Goal: Information Seeking & Learning: Understand process/instructions

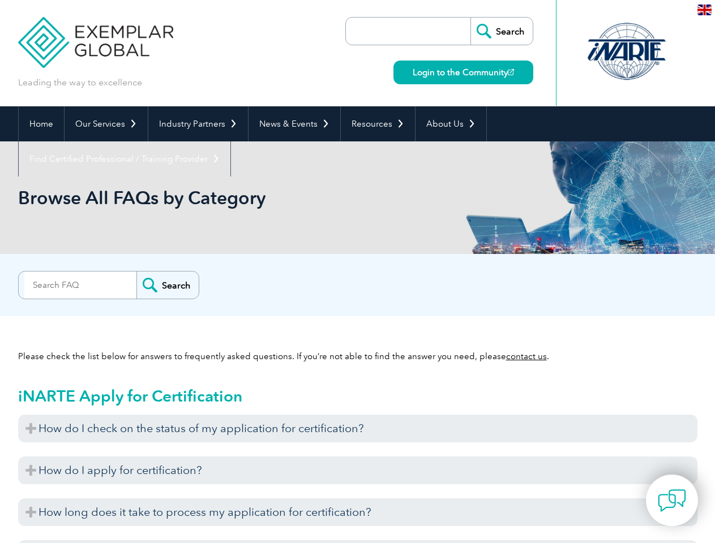
click at [357, 272] on div "Search" at bounding box center [357, 282] width 679 height 23
click at [105, 124] on link "Our Services" at bounding box center [106, 123] width 83 height 35
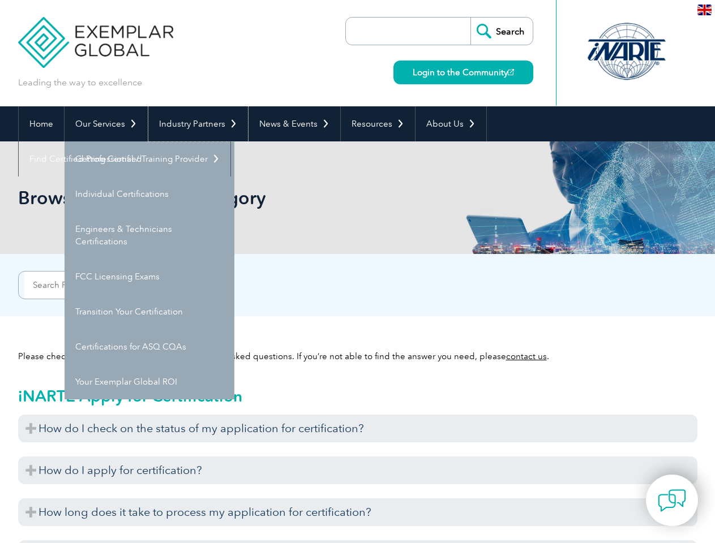
click at [196, 124] on link "Industry Partners" at bounding box center [198, 123] width 100 height 35
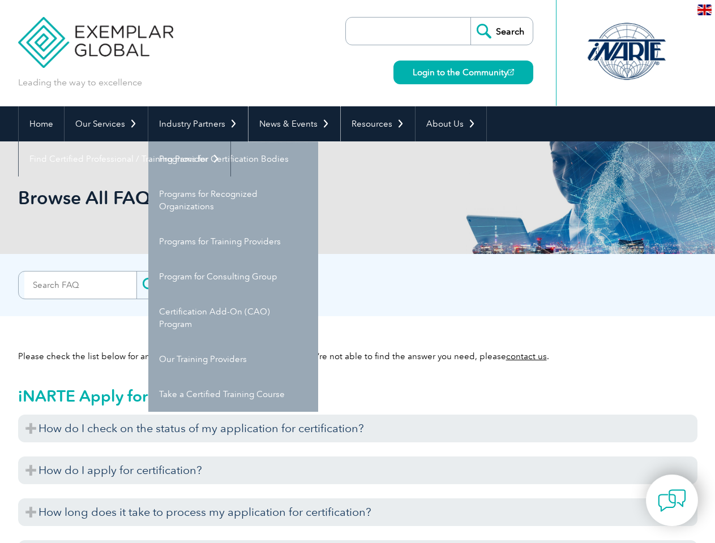
click at [291, 124] on link "News & Events" at bounding box center [294, 123] width 92 height 35
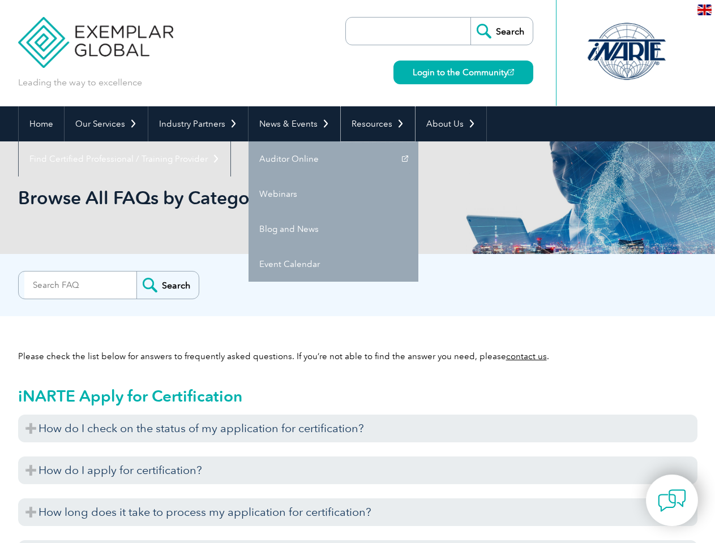
click at [373, 124] on link "Resources" at bounding box center [378, 123] width 74 height 35
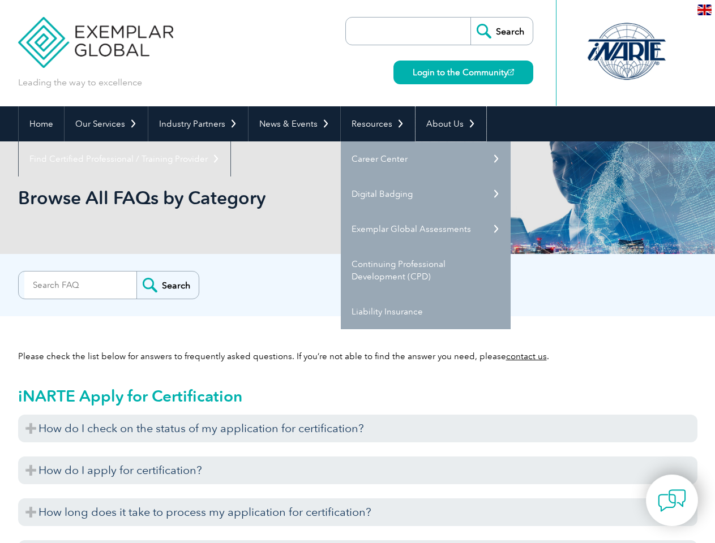
click at [445, 124] on link "About Us" at bounding box center [450, 123] width 71 height 35
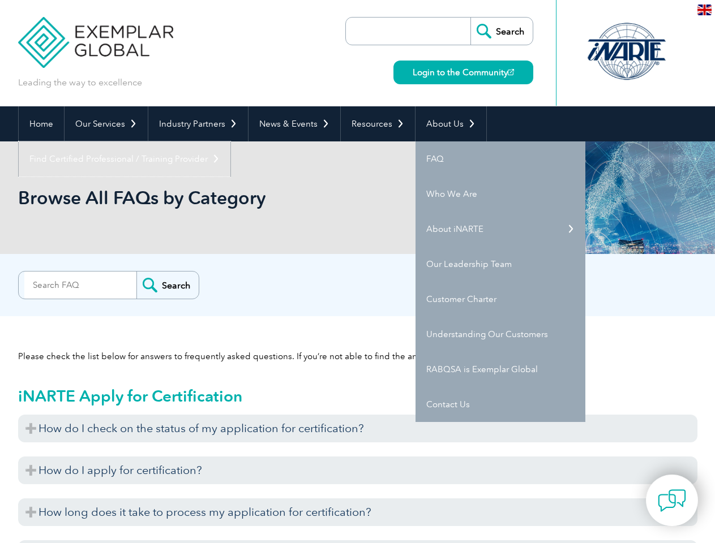
click at [230, 141] on link "Find Certified Professional / Training Provider" at bounding box center [125, 158] width 212 height 35
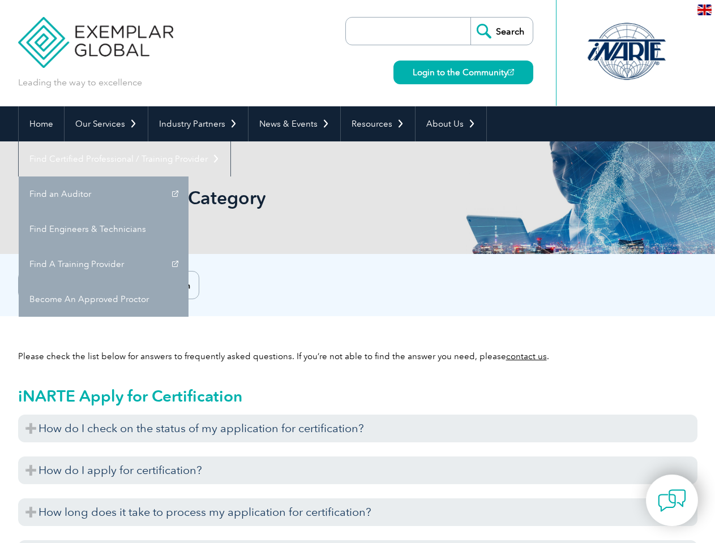
click at [358, 428] on h3 "How do I check on the status of my application for certification?" at bounding box center [357, 429] width 679 height 28
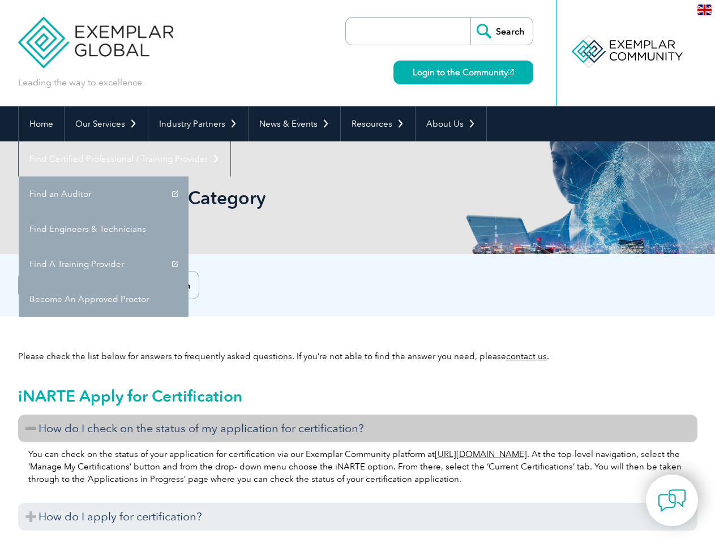
click at [358, 503] on h3 "How do I apply for certification?" at bounding box center [357, 517] width 679 height 28
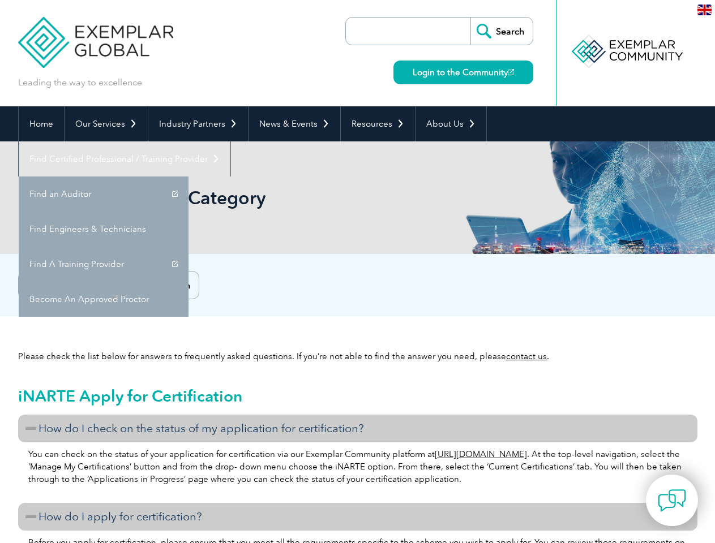
click at [358, 512] on h3 "How do I apply for certification?" at bounding box center [357, 517] width 679 height 28
